Goal: Task Accomplishment & Management: Use online tool/utility

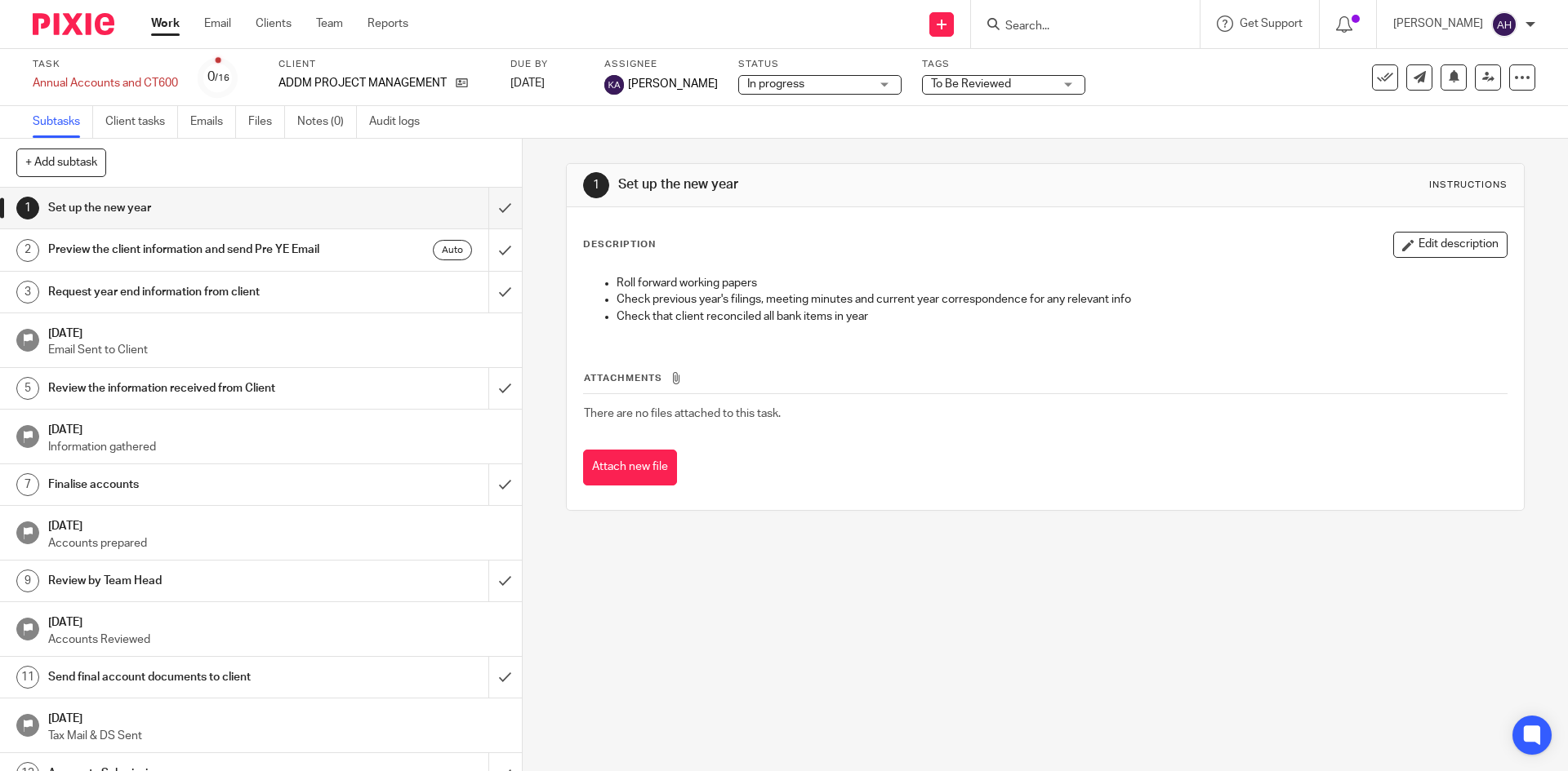
click at [1041, 21] on input "Search" at bounding box center [1077, 26] width 147 height 15
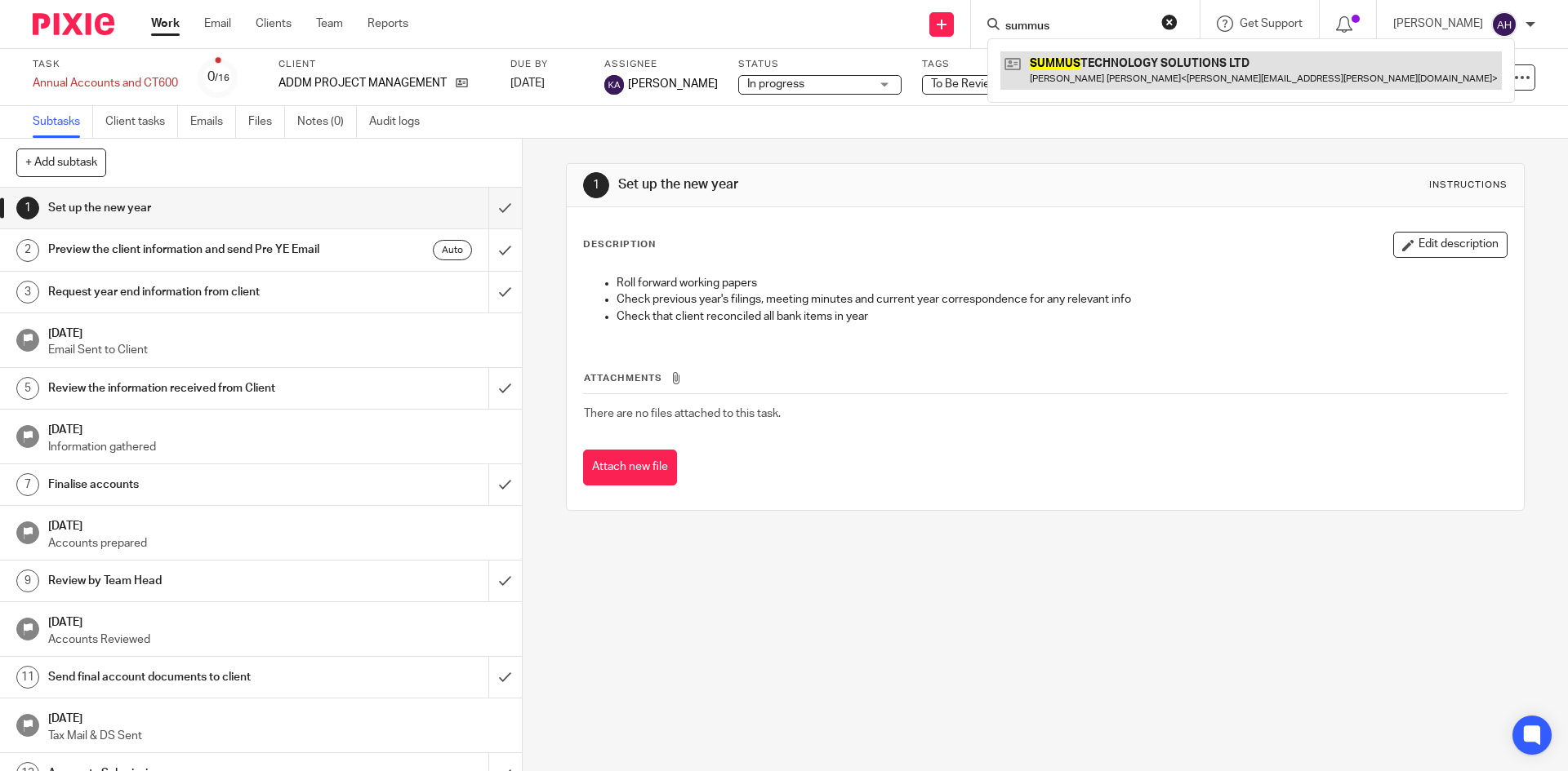
type input "summus"
click at [1051, 80] on link at bounding box center [1250, 70] width 501 height 38
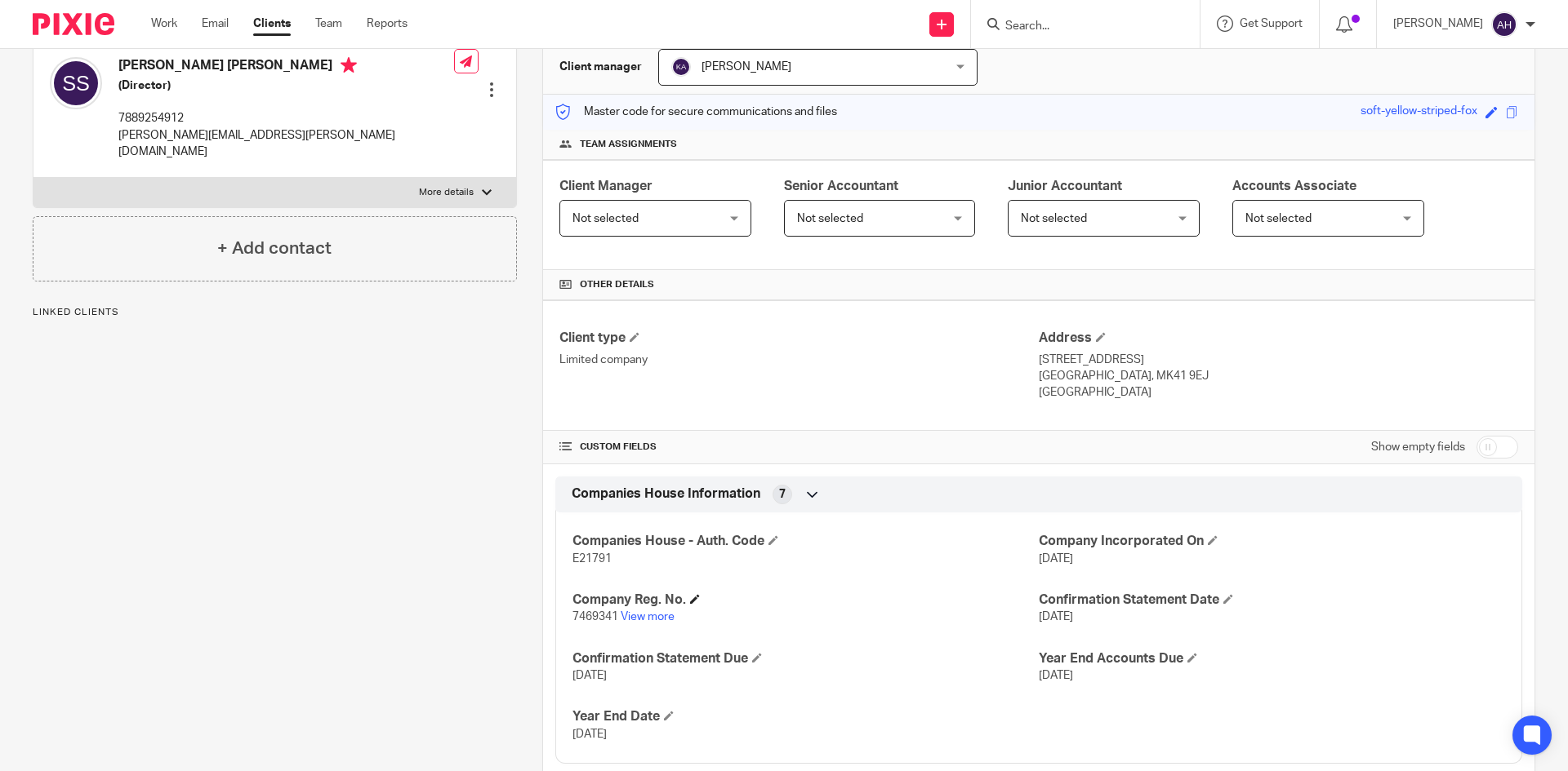
scroll to position [245, 0]
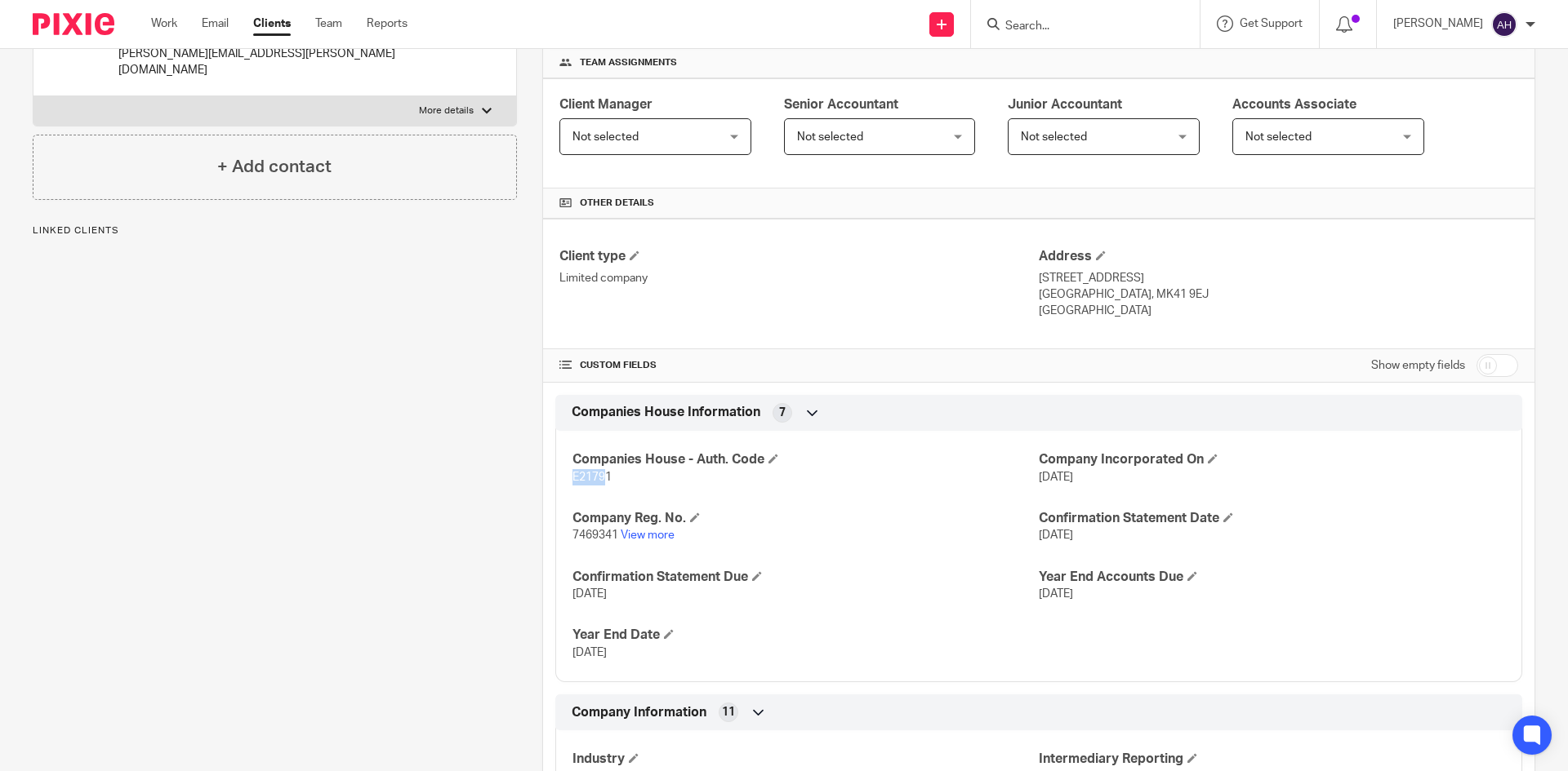
drag, startPoint x: 601, startPoint y: 477, endPoint x: 573, endPoint y: 474, distance: 28.2
click at [562, 474] on div "Companies House - Auth. Code E21791 Company Incorporated On 14 Dec 2010 Company…" at bounding box center [1038, 550] width 966 height 263
drag, startPoint x: 613, startPoint y: 482, endPoint x: 567, endPoint y: 482, distance: 46.0
click at [567, 482] on div "Companies House - Auth. Code E21791 Company Incorporated On 14 Dec 2010 Company…" at bounding box center [1038, 550] width 966 height 263
copy span "E21791"
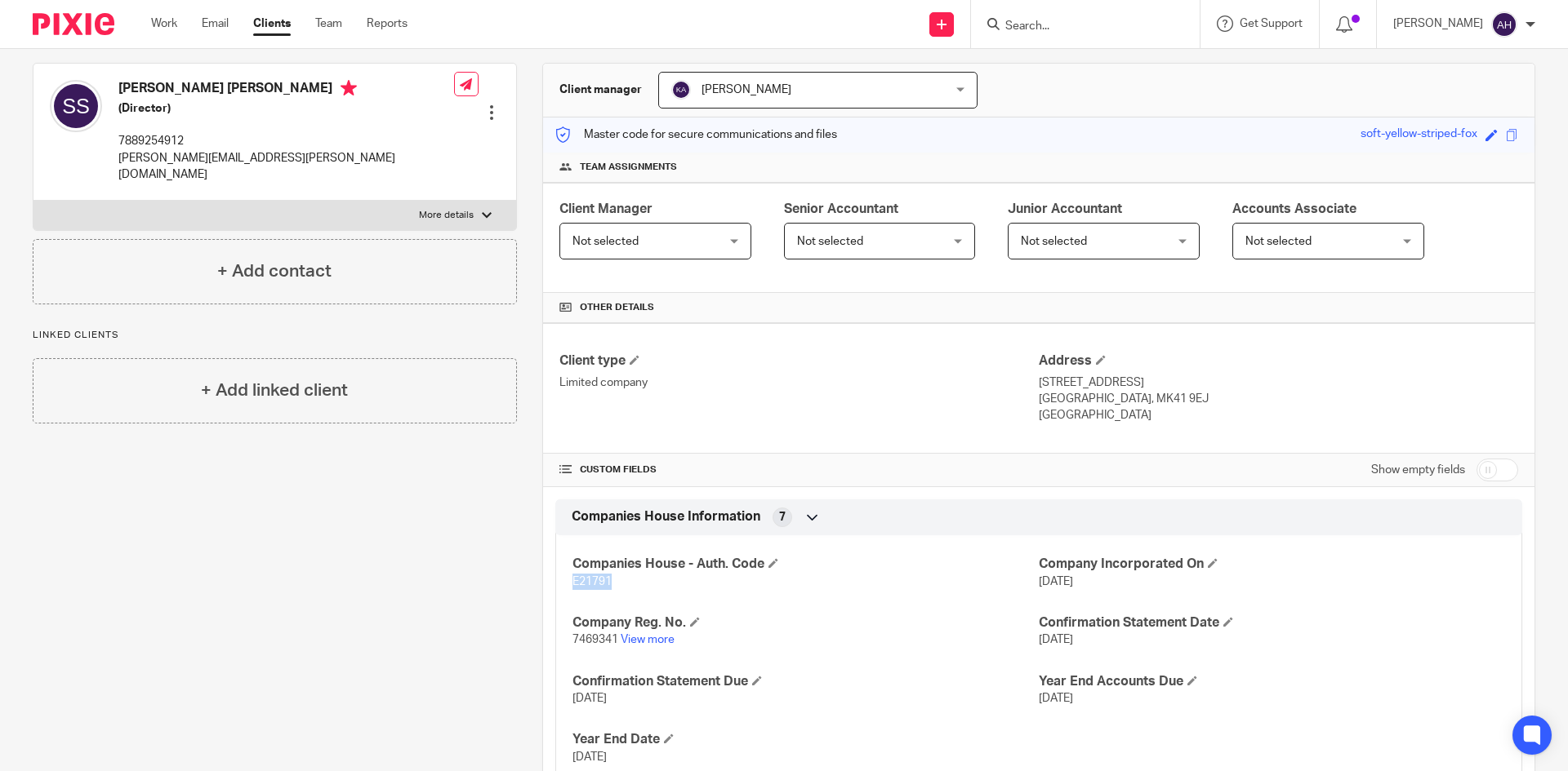
scroll to position [0, 0]
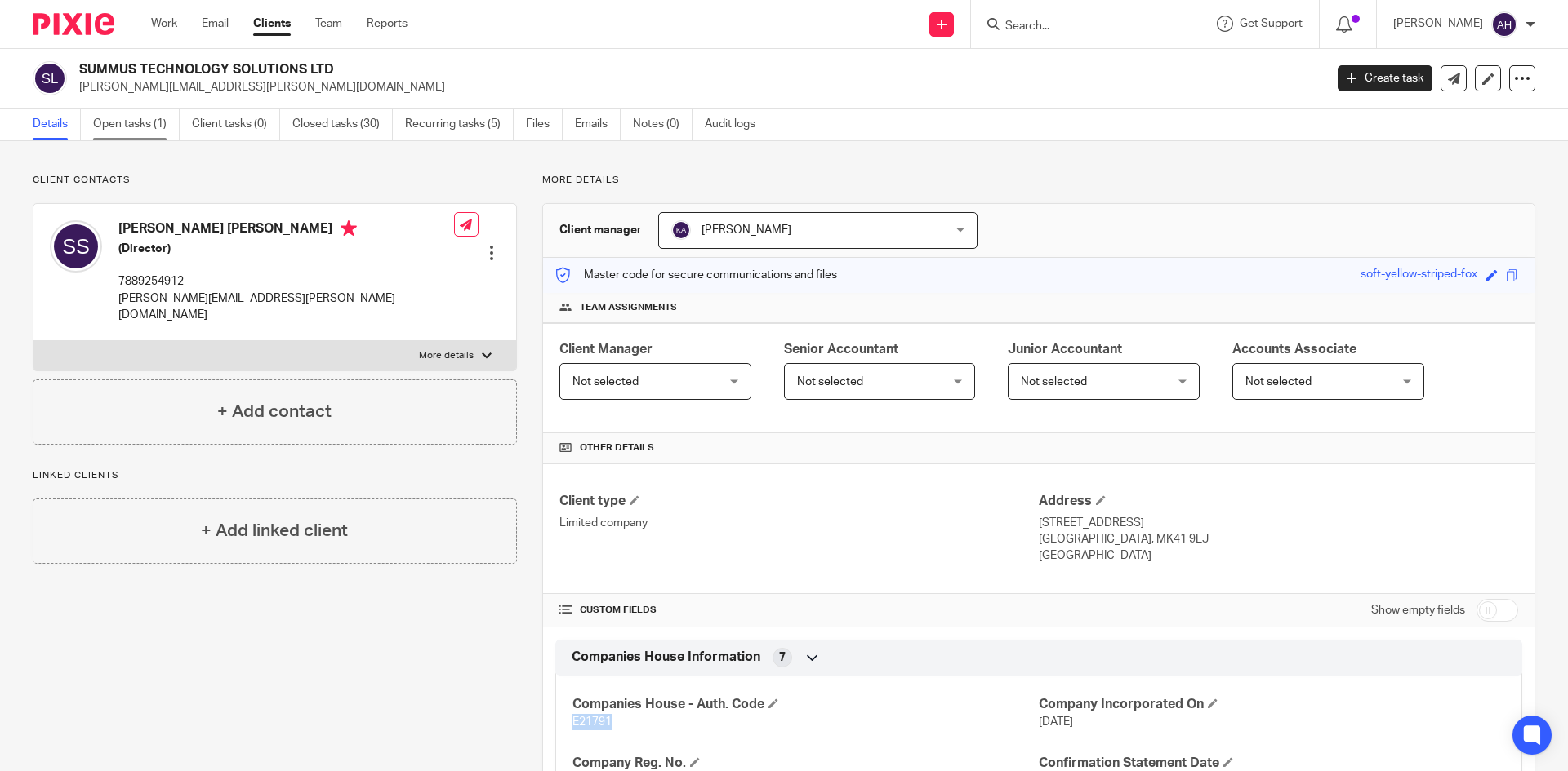
click at [134, 123] on link "Open tasks (1)" at bounding box center [136, 124] width 86 height 32
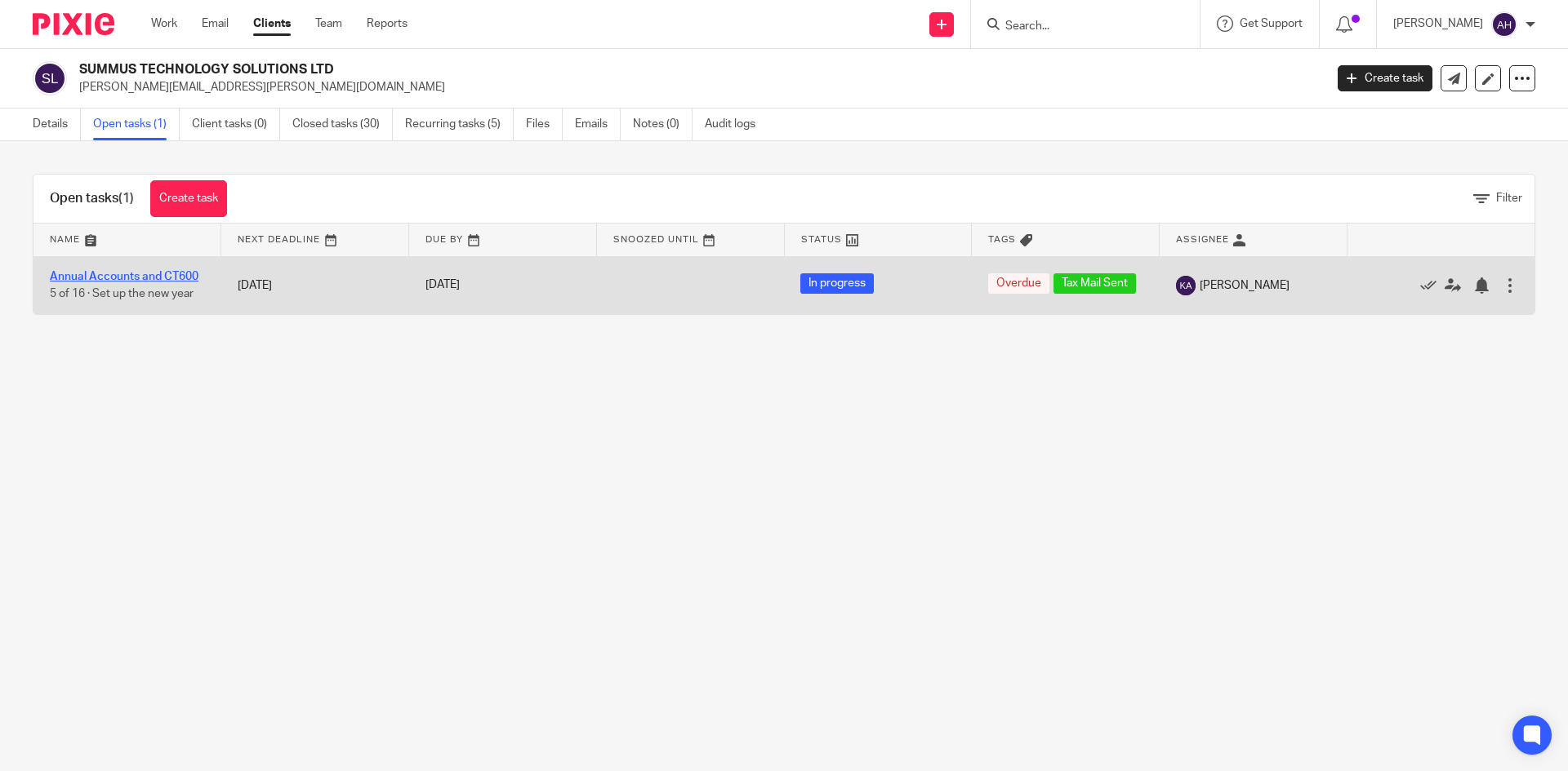
click at [159, 282] on link "Annual Accounts and CT600" at bounding box center [123, 277] width 148 height 12
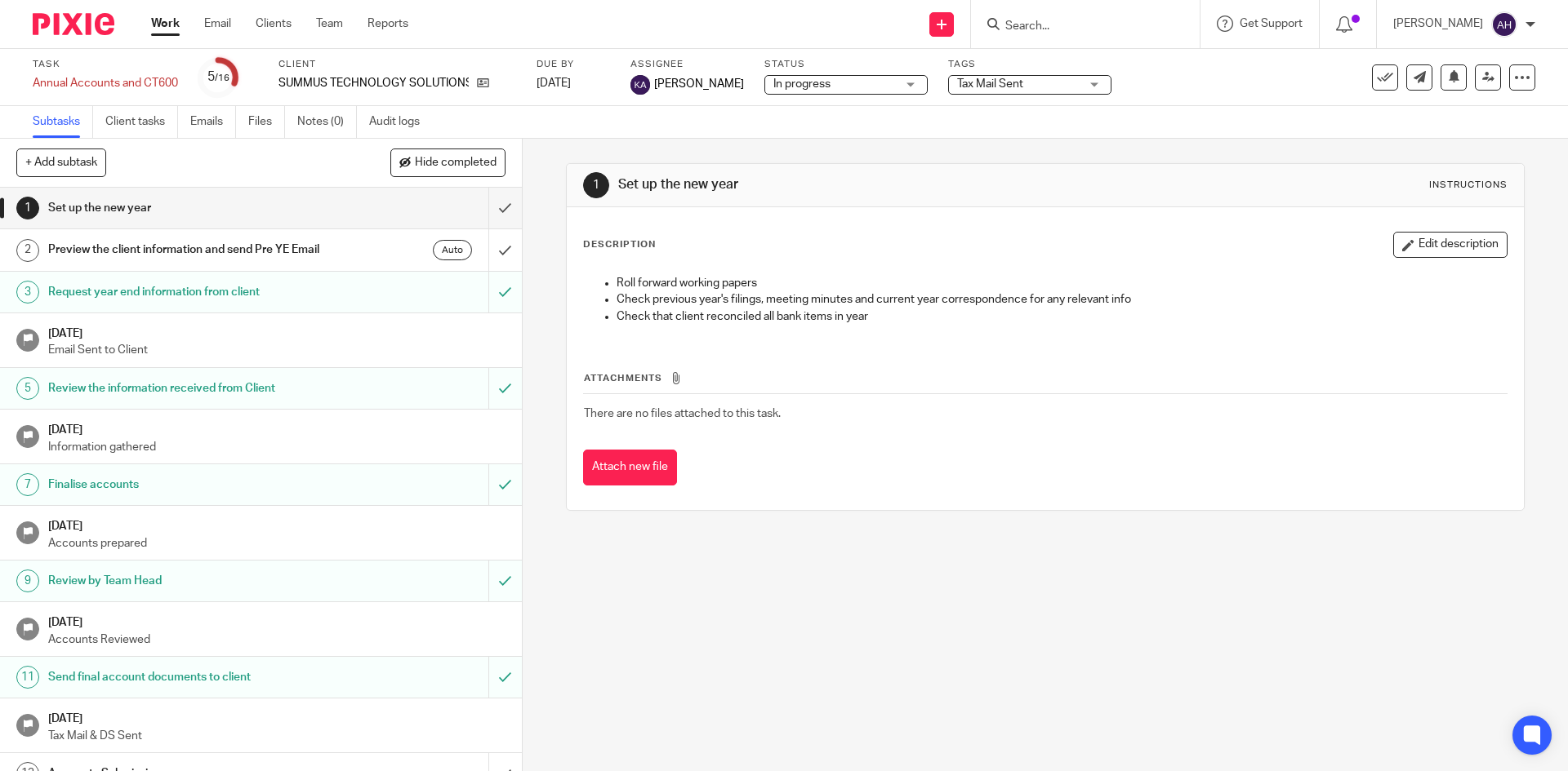
click at [1044, 86] on span "Tax Mail Sent" at bounding box center [1018, 84] width 122 height 17
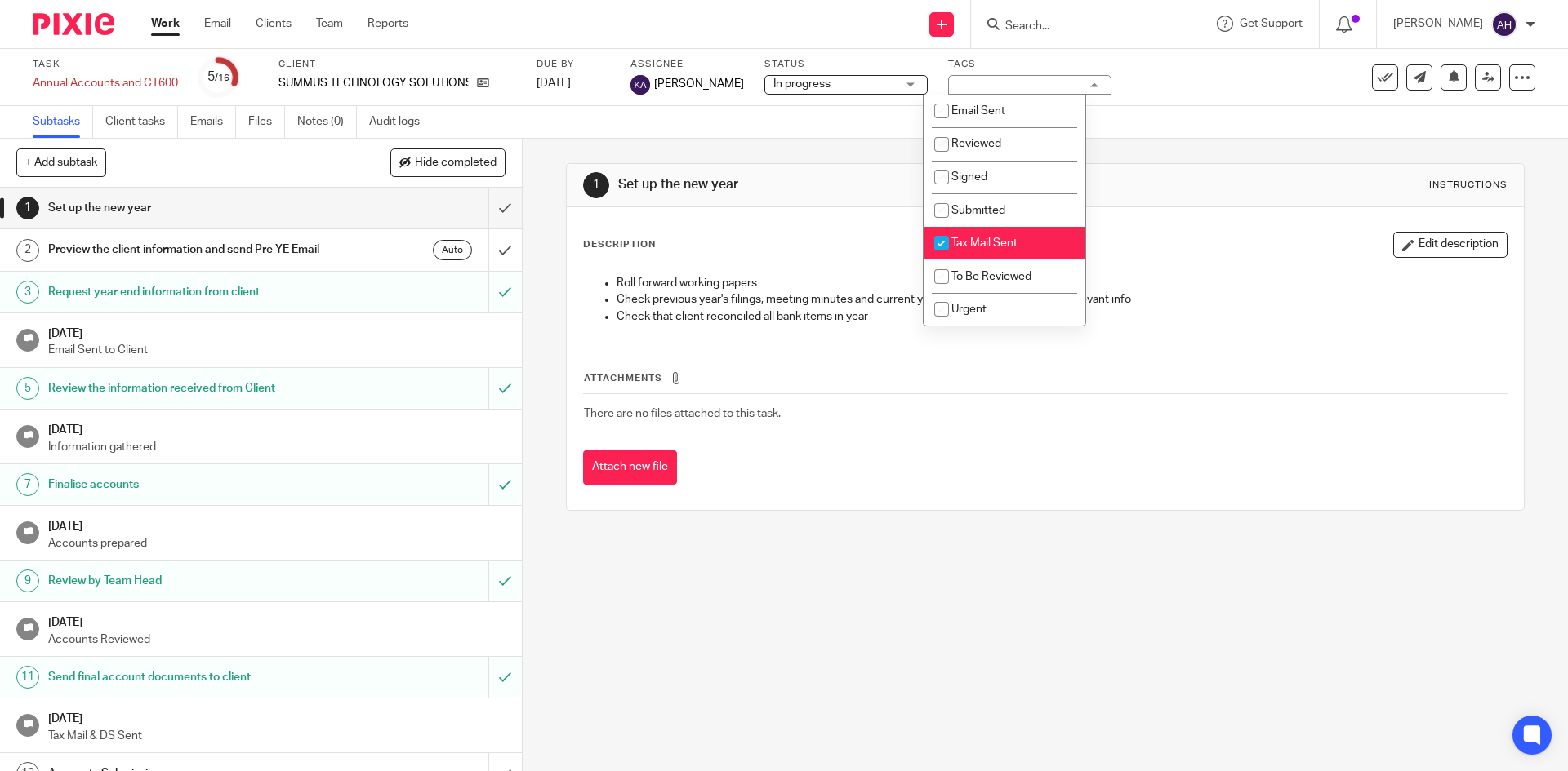
click at [1044, 86] on div "Tax Mail Sent" at bounding box center [1029, 85] width 163 height 19
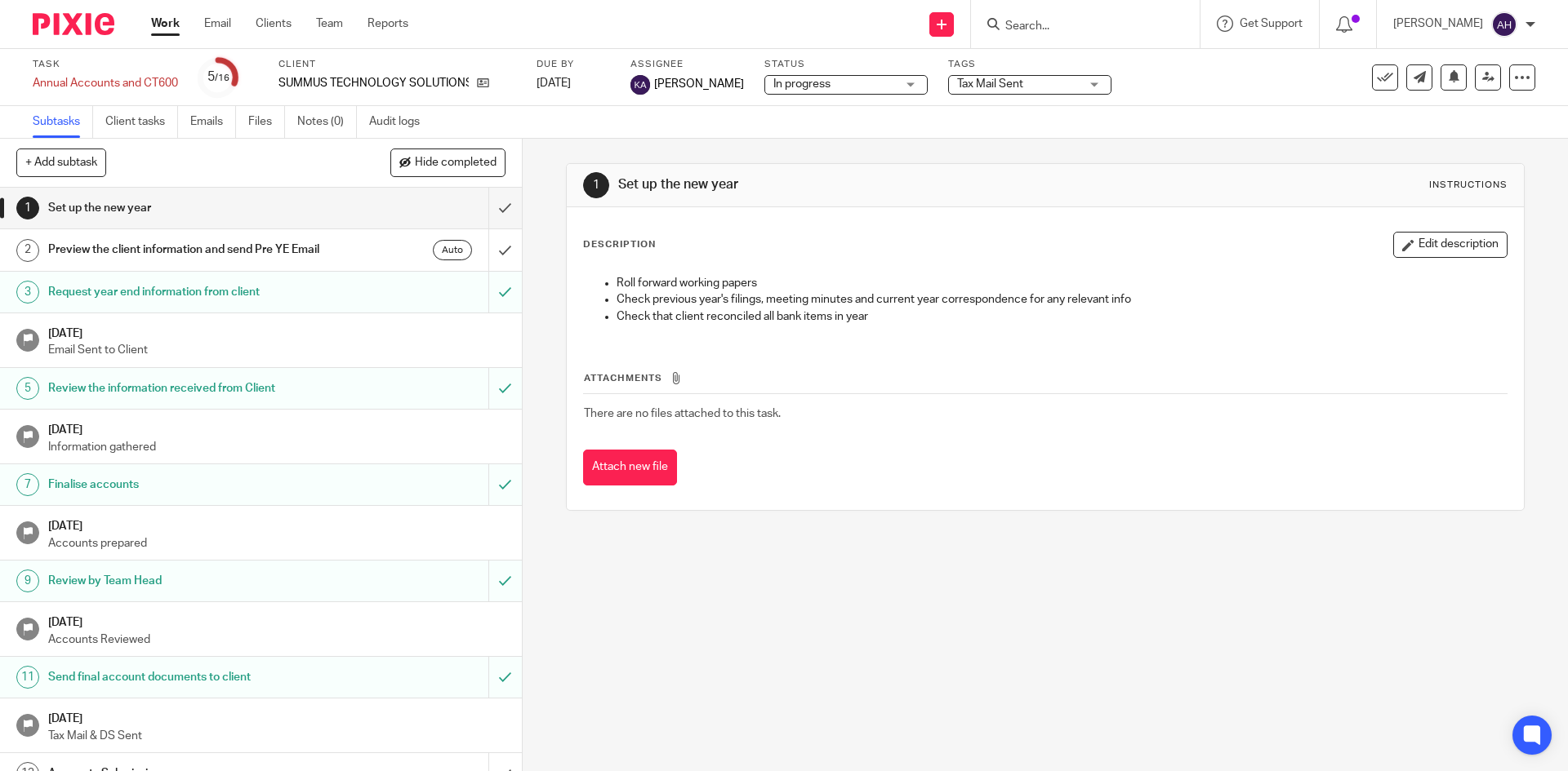
click at [1003, 76] on span "Tax Mail Sent" at bounding box center [1018, 84] width 122 height 17
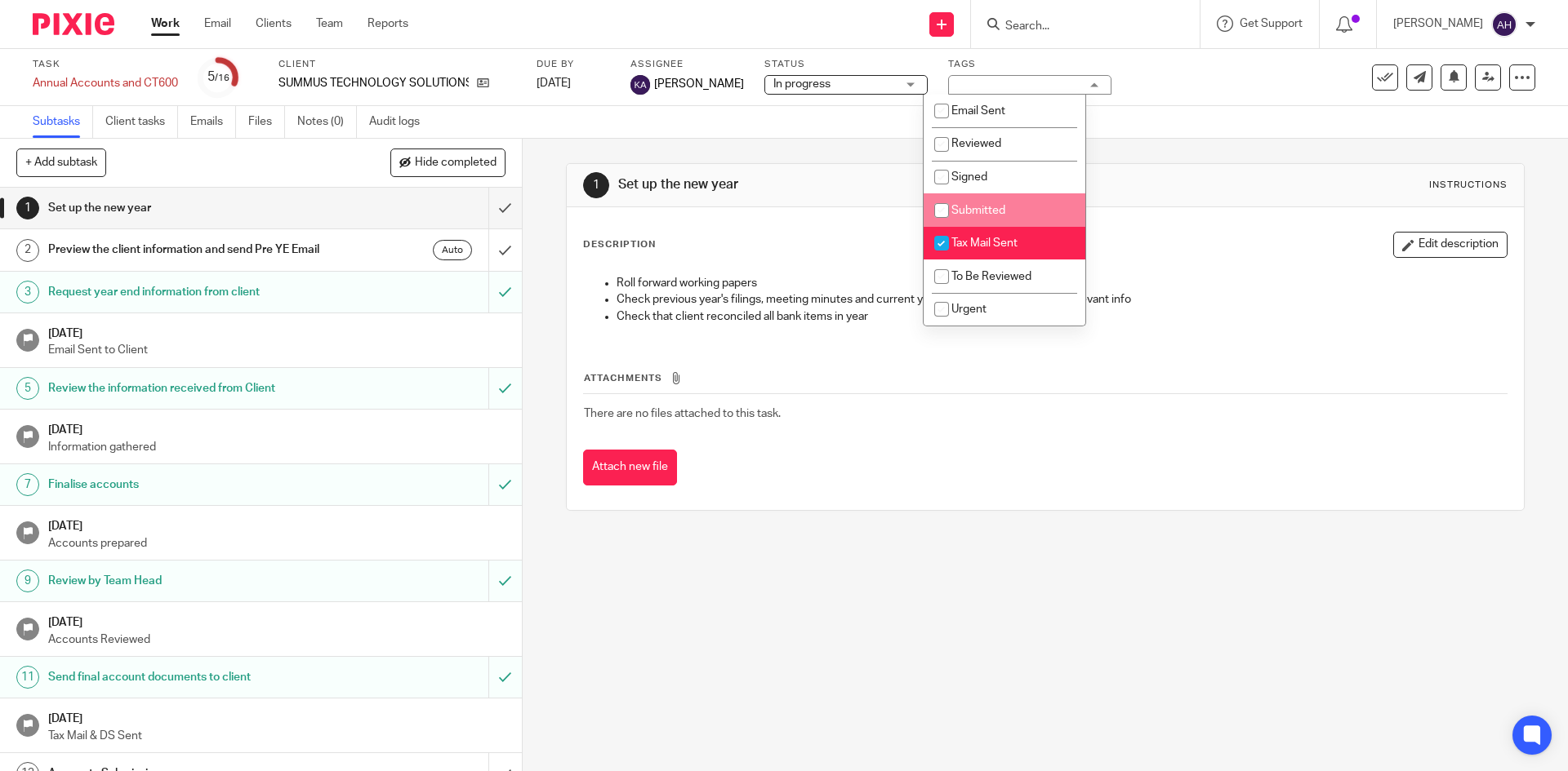
click at [996, 215] on span "Submitted" at bounding box center [978, 210] width 54 height 12
checkbox input "true"
click at [992, 231] on li "Tax Mail Sent" at bounding box center [1004, 243] width 162 height 34
checkbox input "false"
click at [1228, 137] on div "Subtasks Client tasks Emails Files Notes (0) Audit logs" at bounding box center [784, 123] width 1568 height 33
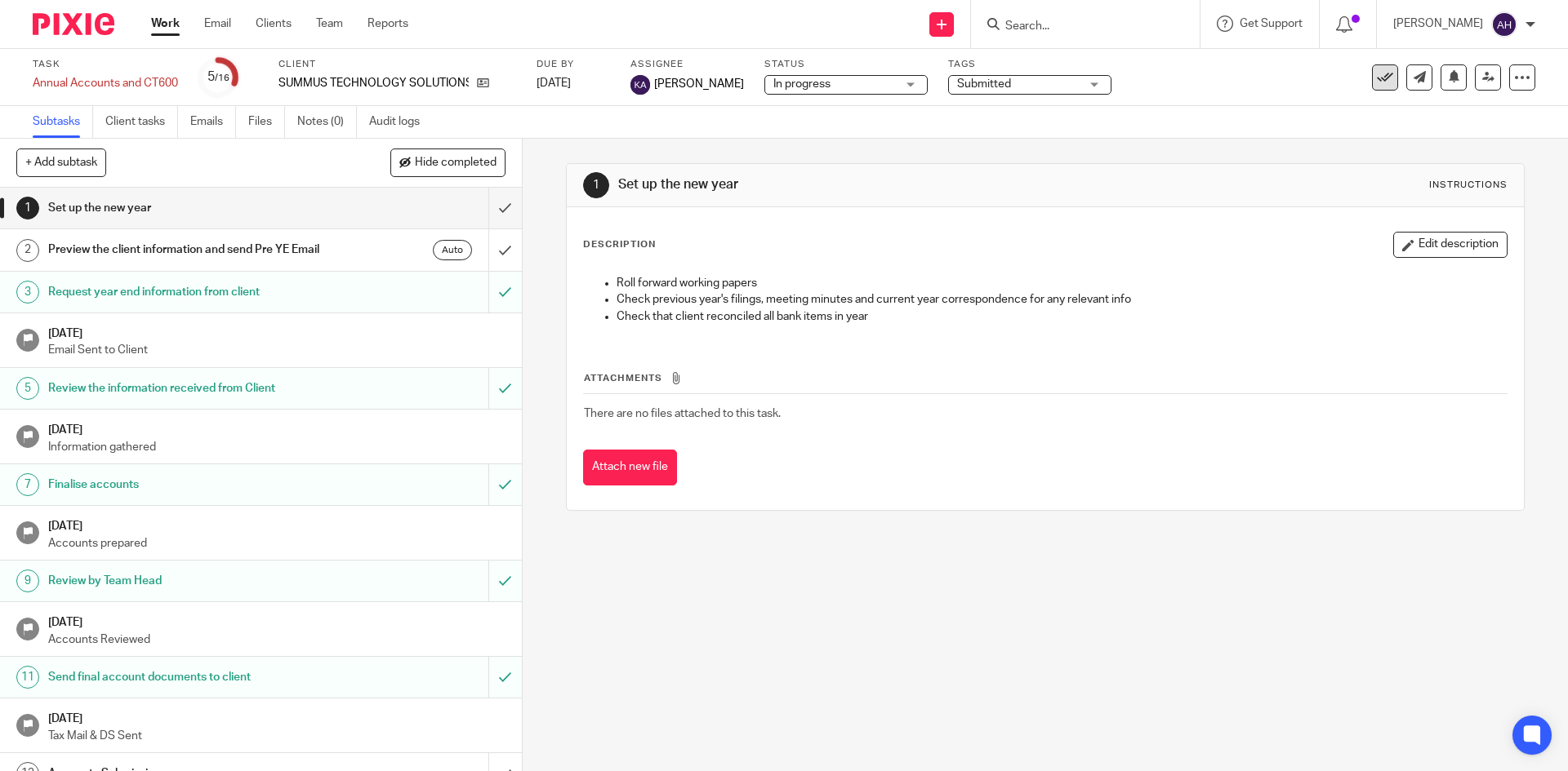
click at [1378, 78] on icon at bounding box center [1384, 77] width 16 height 16
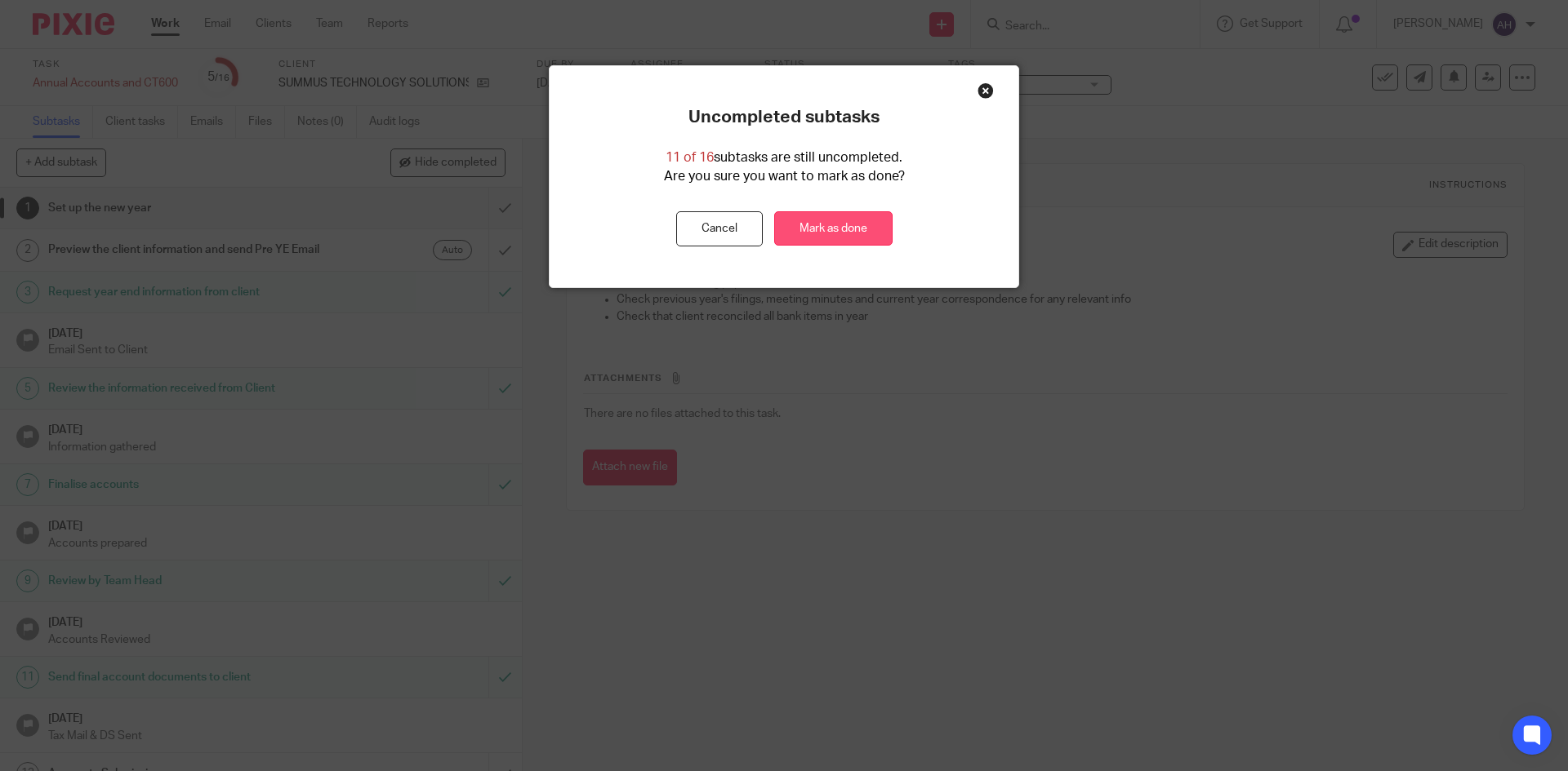
click at [847, 228] on link "Mark as done" at bounding box center [833, 229] width 118 height 35
